Goal: Transaction & Acquisition: Download file/media

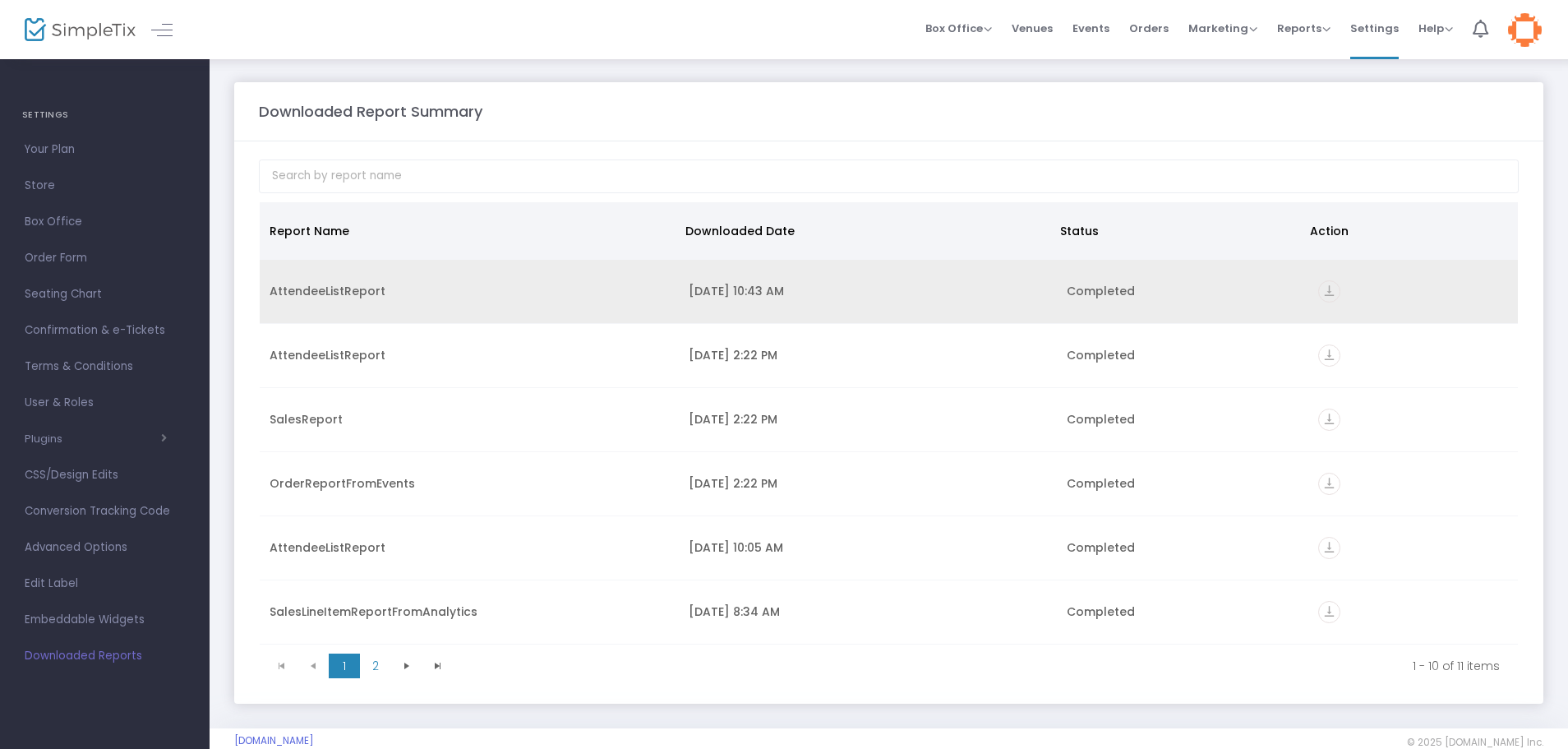
click at [1324, 289] on icon "vertical_align_bottom" at bounding box center [1329, 292] width 23 height 23
click at [1317, 305] on td "vertical_align_bottom" at bounding box center [1413, 292] width 210 height 64
click at [1319, 295] on icon "vertical_align_bottom" at bounding box center [1329, 292] width 23 height 23
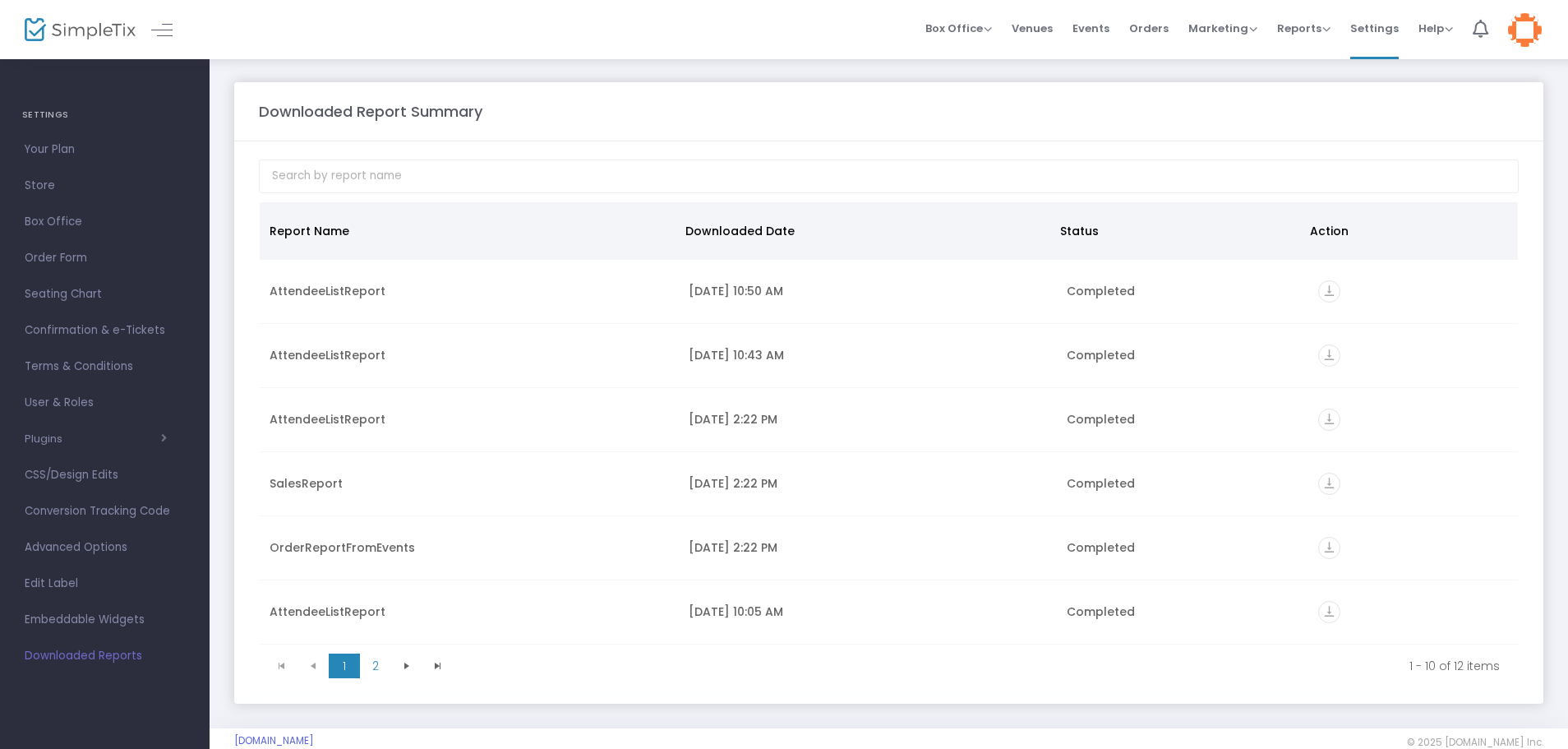
click at [1318, 285] on link "vertical_align_bottom" at bounding box center [1329, 293] width 23 height 16
